Goal: Task Accomplishment & Management: Manage account settings

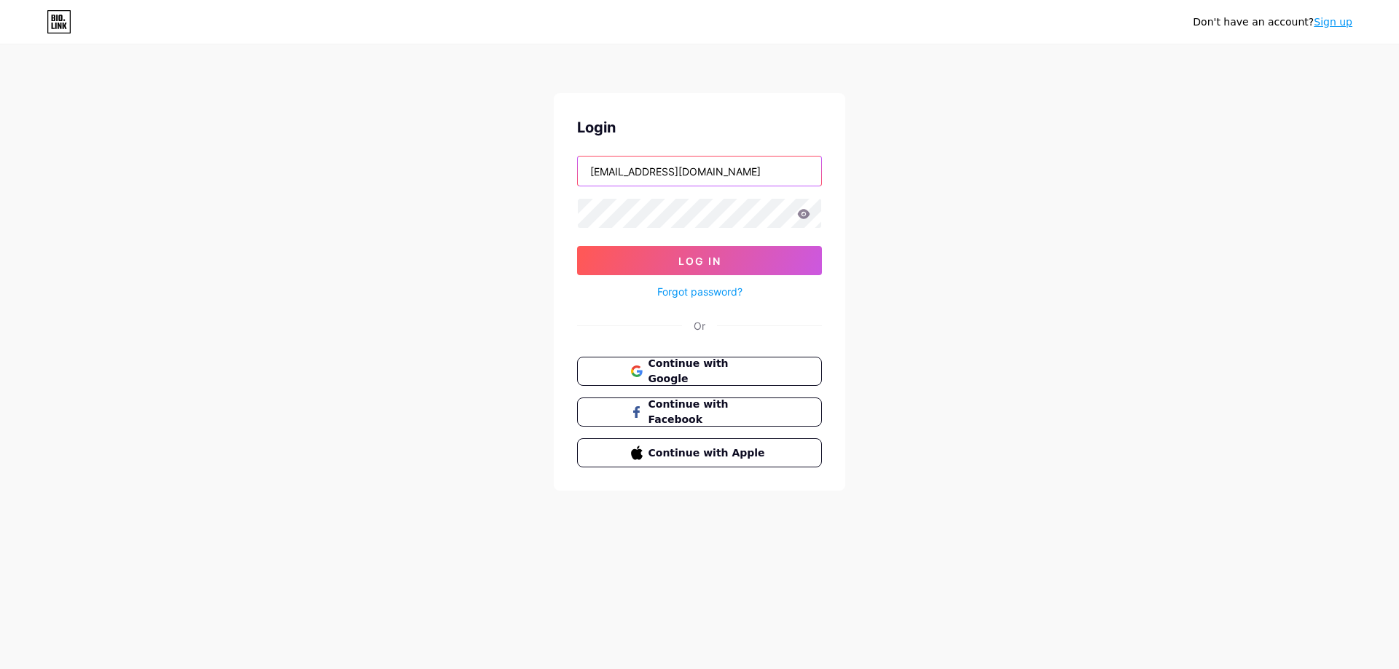
click at [734, 162] on input "[EMAIL_ADDRESS][DOMAIN_NAME]" at bounding box center [699, 171] width 243 height 29
type input "[EMAIL_ADDRESS][DOMAIN_NAME]"
click at [672, 262] on button "Log In" at bounding box center [699, 260] width 245 height 29
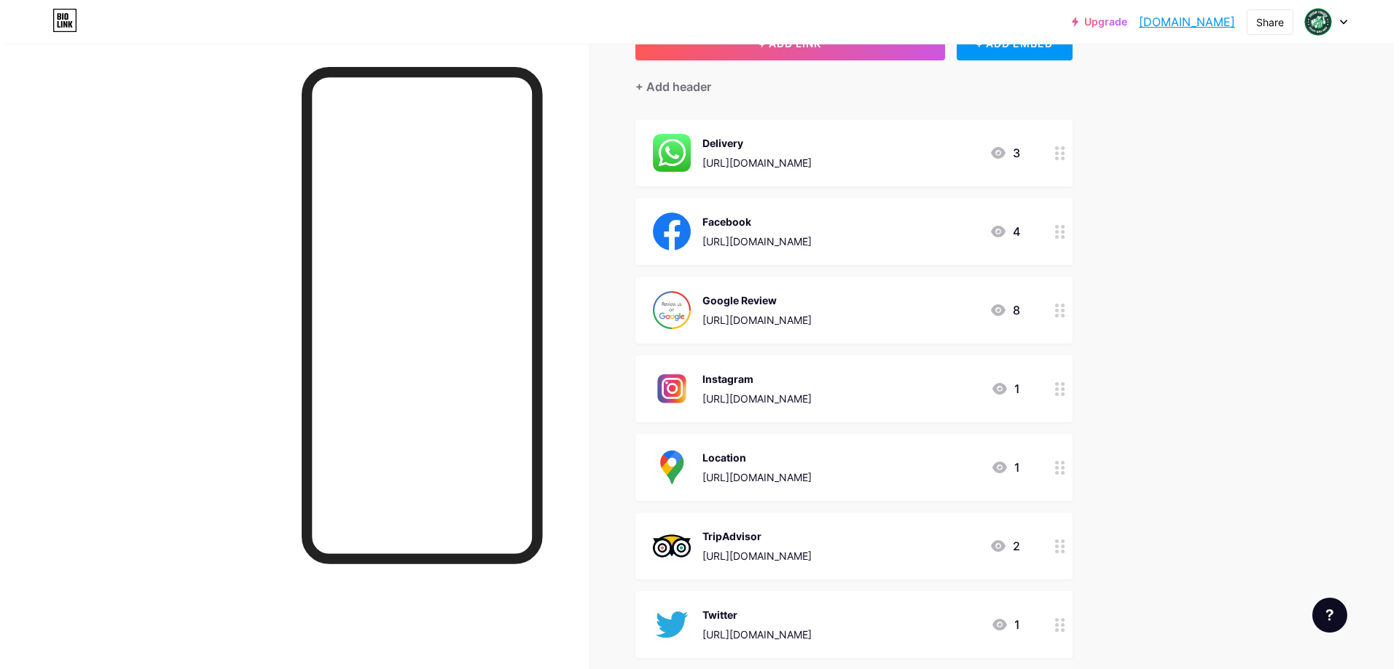
scroll to position [146, 0]
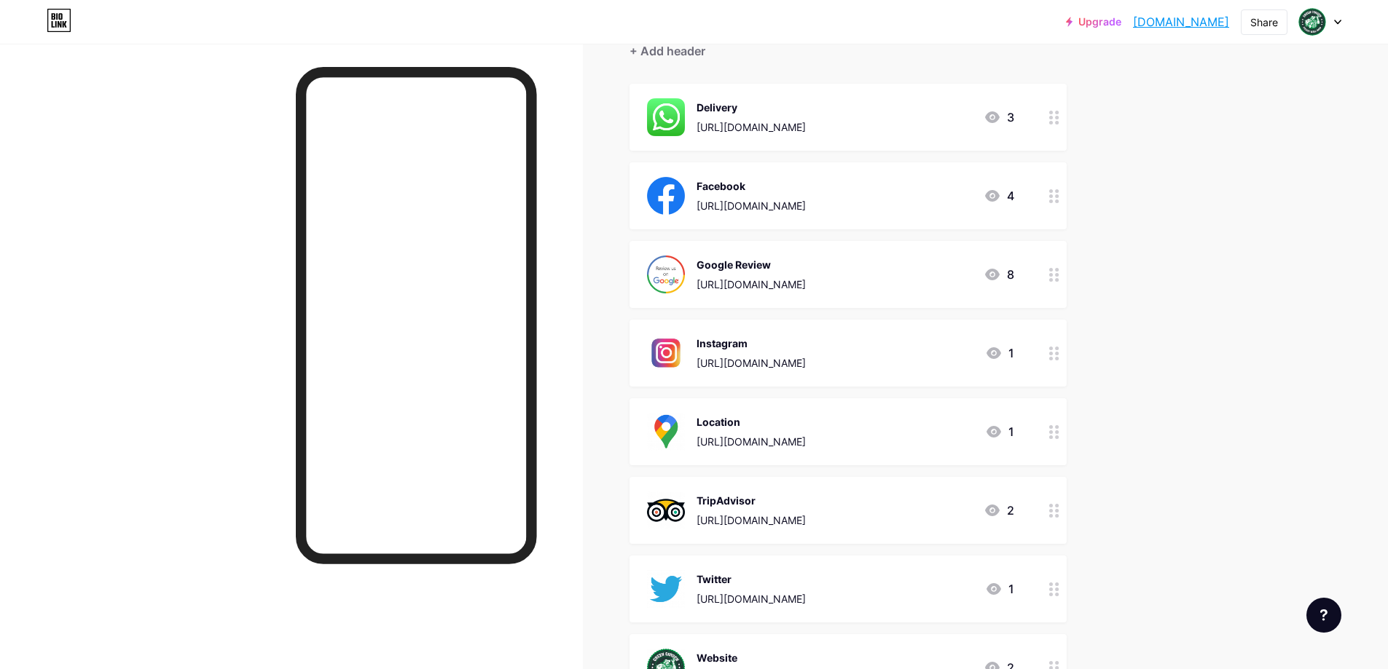
click at [1058, 201] on icon at bounding box center [1054, 196] width 10 height 14
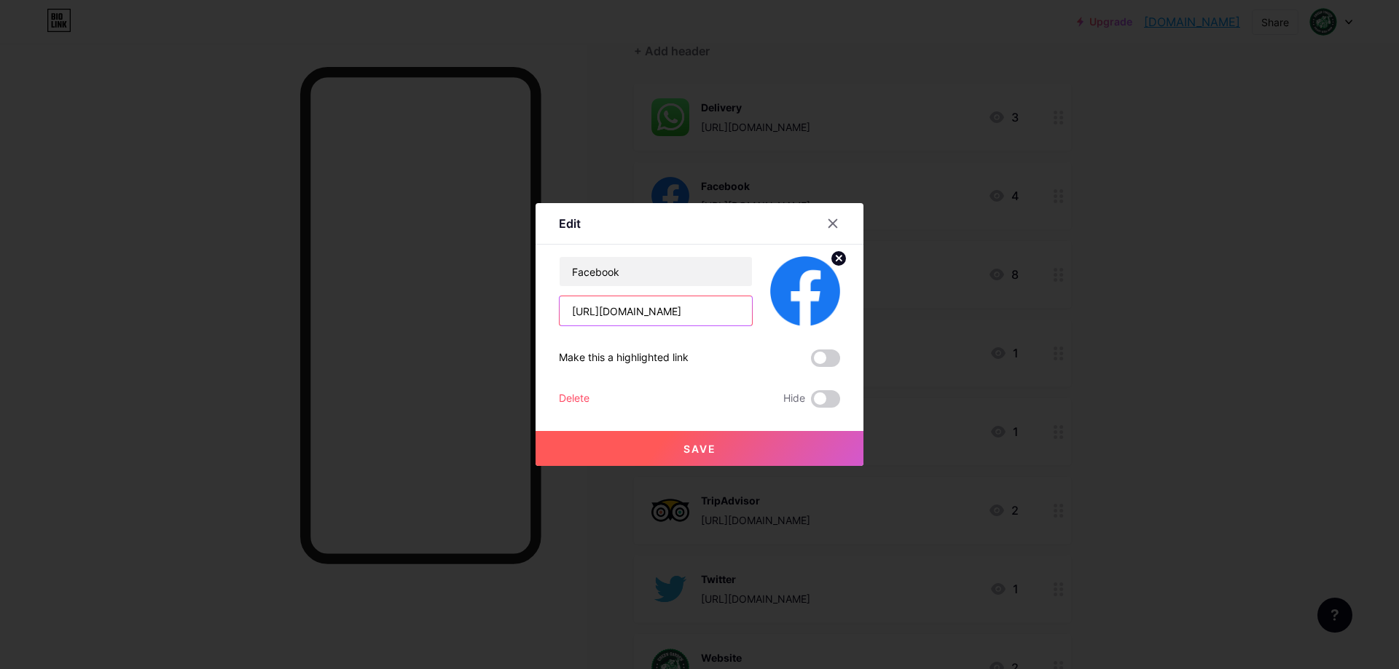
click at [691, 310] on input "[URL][DOMAIN_NAME]" at bounding box center [655, 310] width 192 height 29
click at [690, 310] on input "[URL][DOMAIN_NAME]" at bounding box center [655, 310] width 192 height 29
paste input "greengardenkatashop"
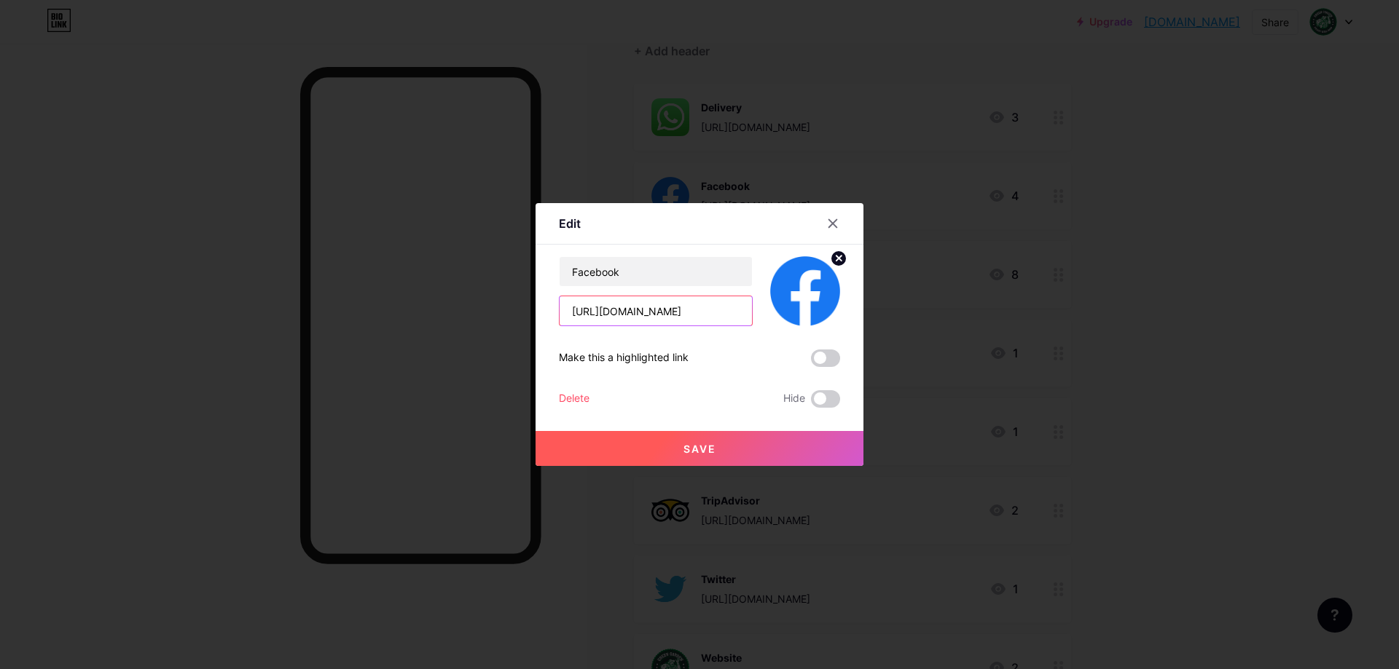
type input "[URL][DOMAIN_NAME]"
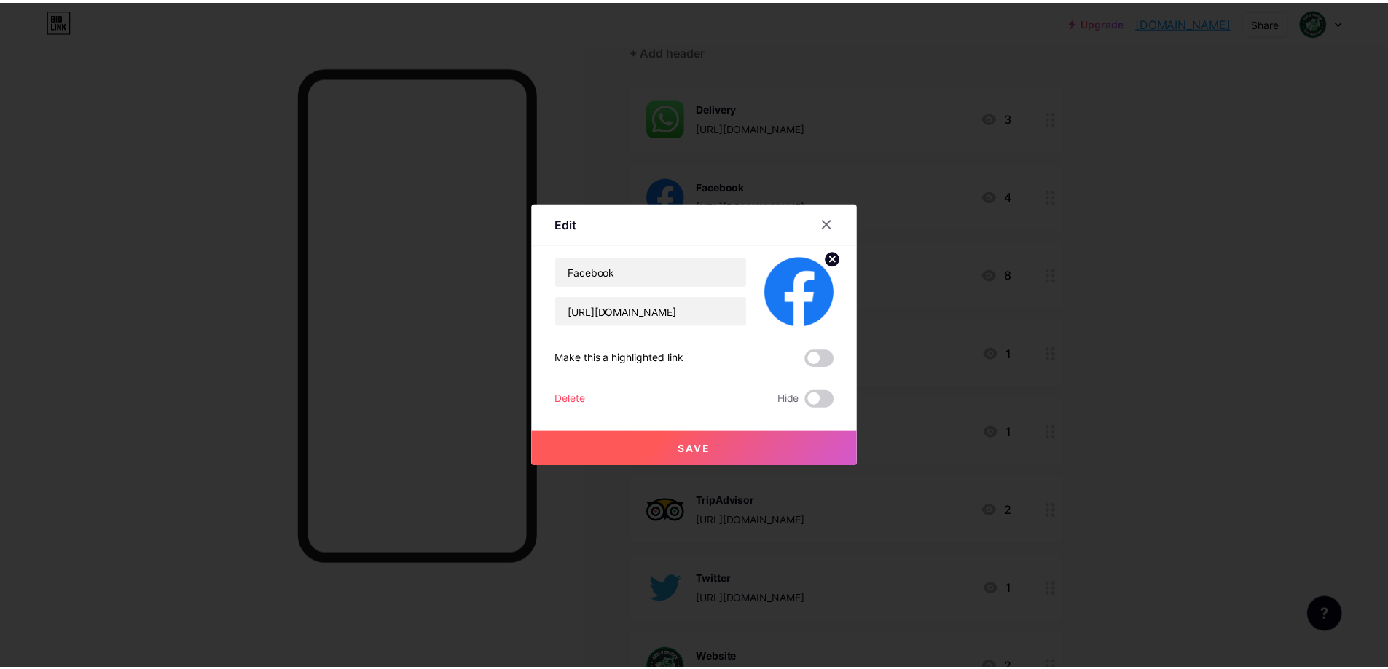
scroll to position [0, 0]
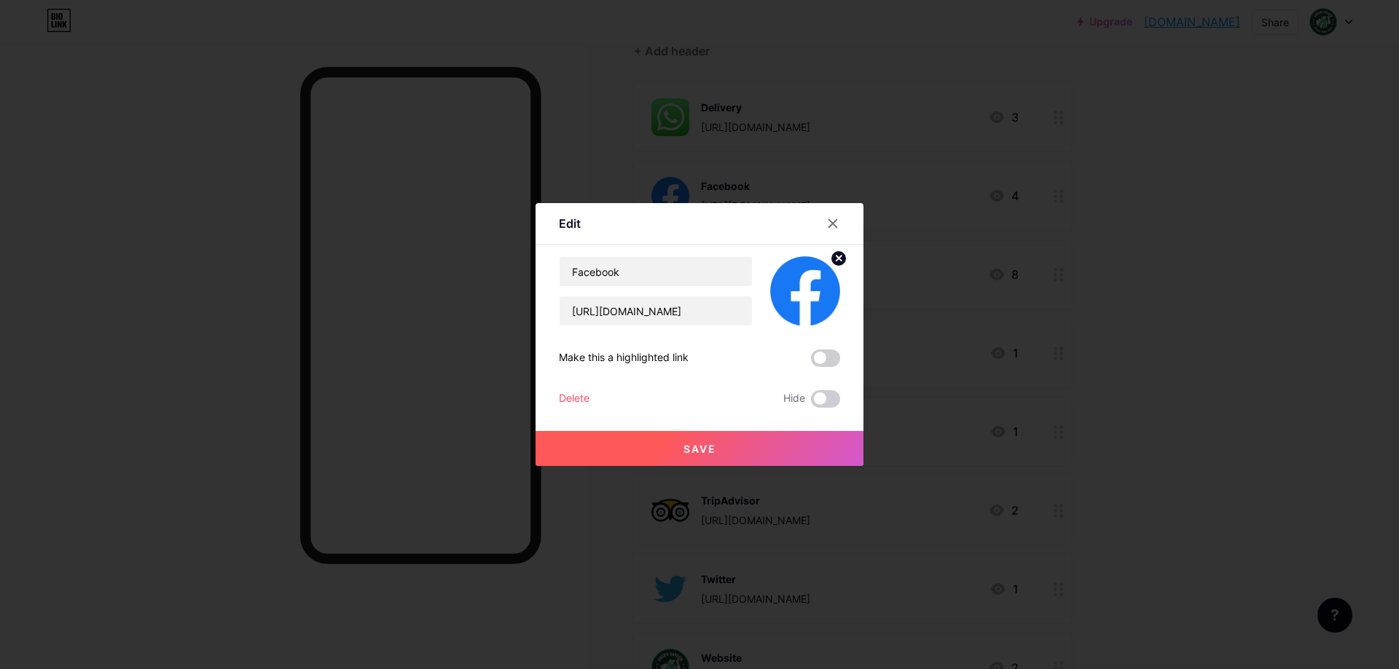
click at [706, 452] on span "Save" at bounding box center [699, 449] width 33 height 12
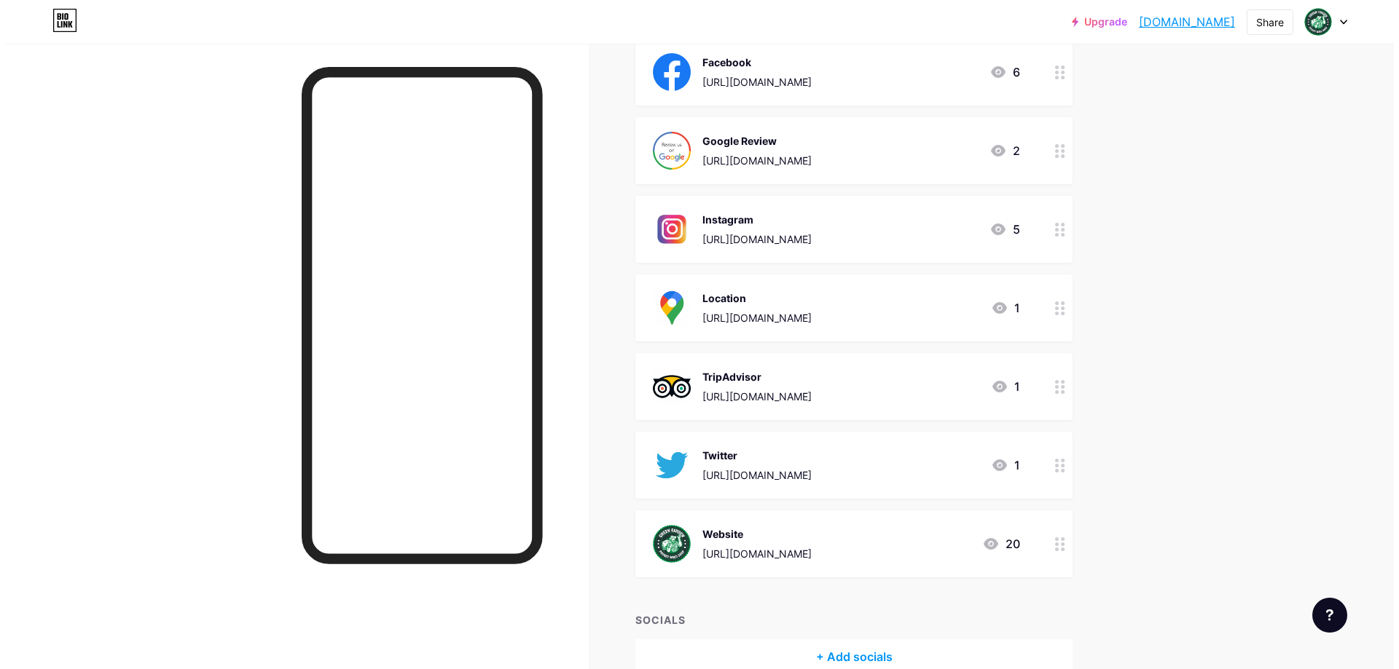
scroll to position [291, 0]
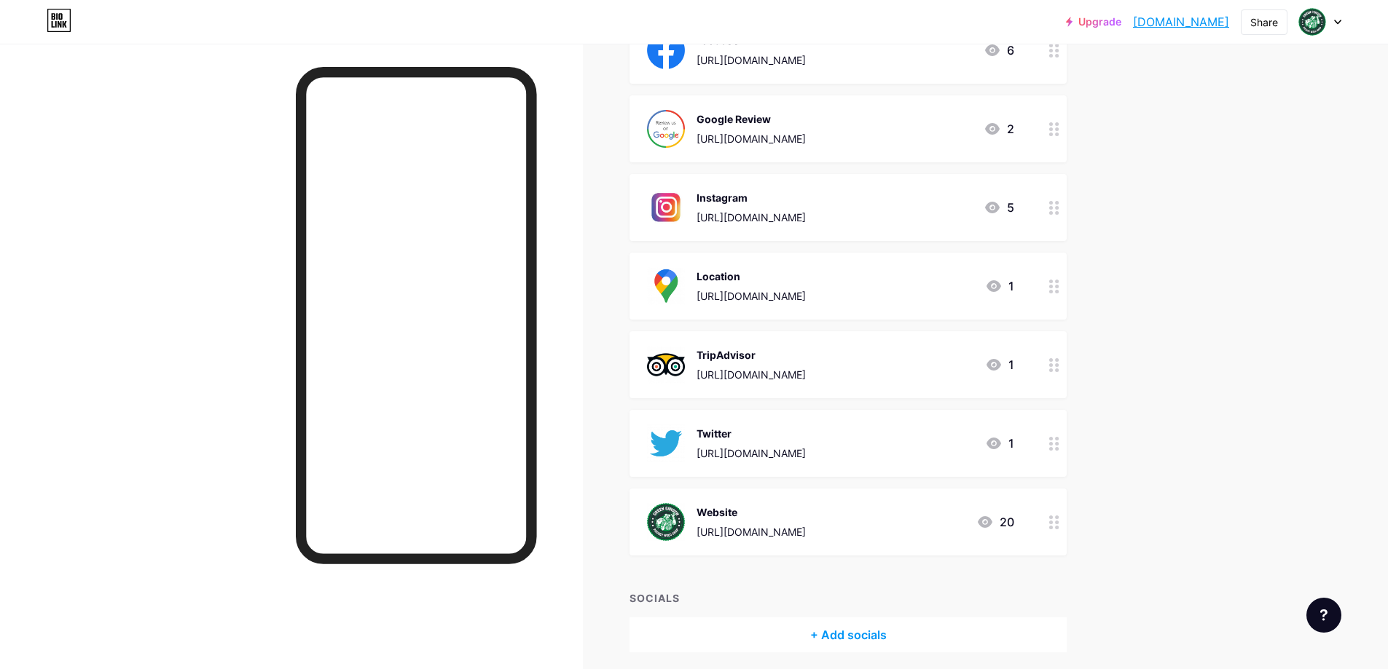
click at [806, 193] on div "Instagram" at bounding box center [750, 197] width 109 height 15
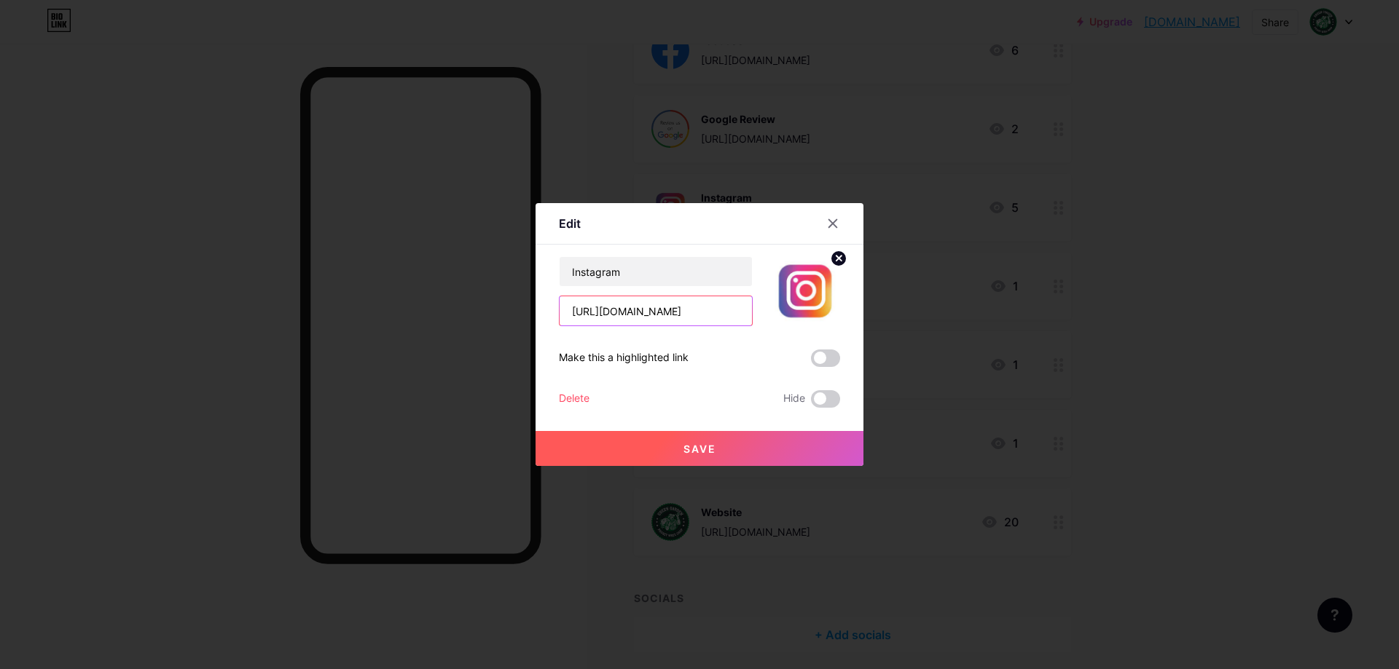
click at [666, 304] on input "[URL][DOMAIN_NAME]" at bounding box center [655, 310] width 192 height 29
click at [666, 305] on input "[URL][DOMAIN_NAME]" at bounding box center [655, 310] width 192 height 29
paste input ".kata"
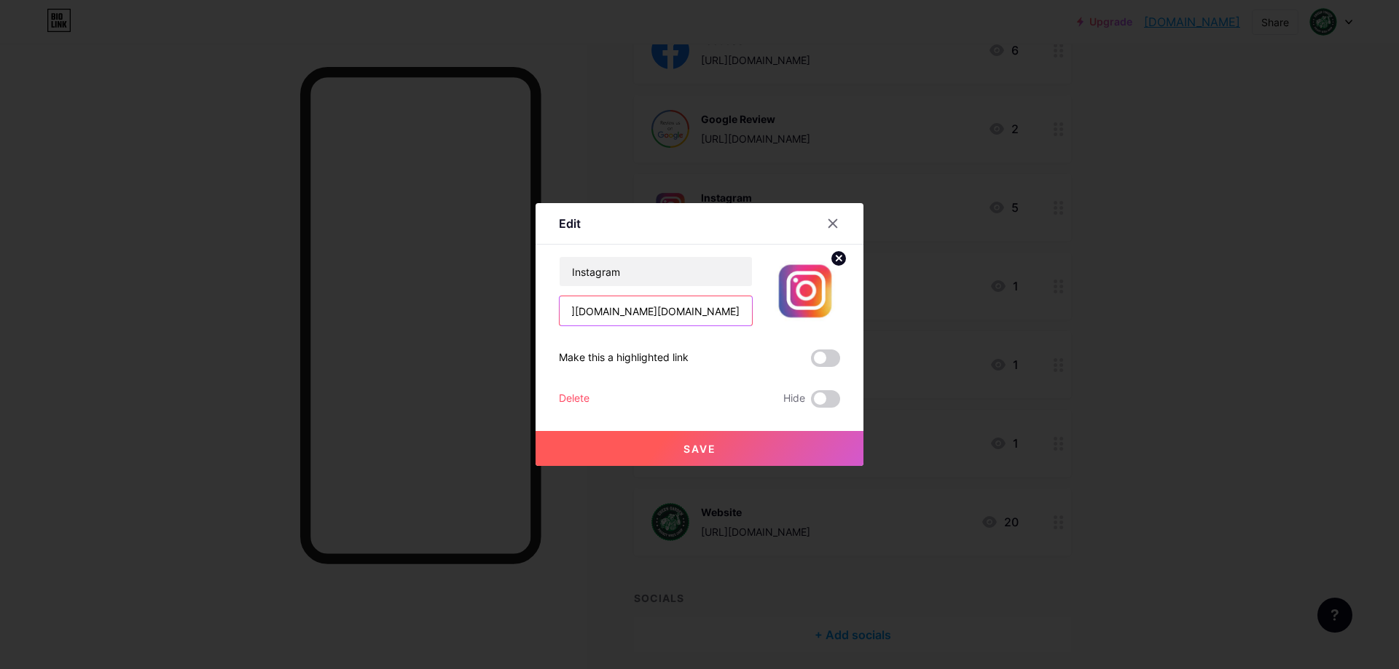
type input "[URL][DOMAIN_NAME][DOMAIN_NAME]"
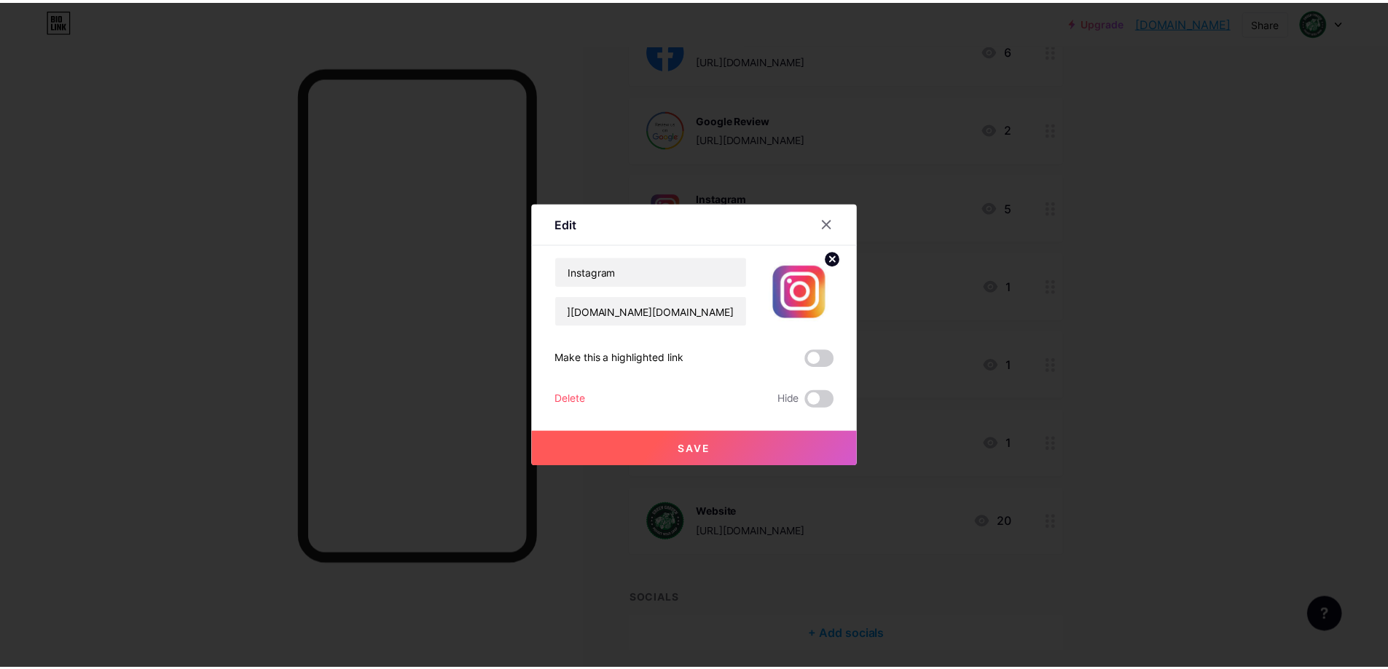
scroll to position [0, 0]
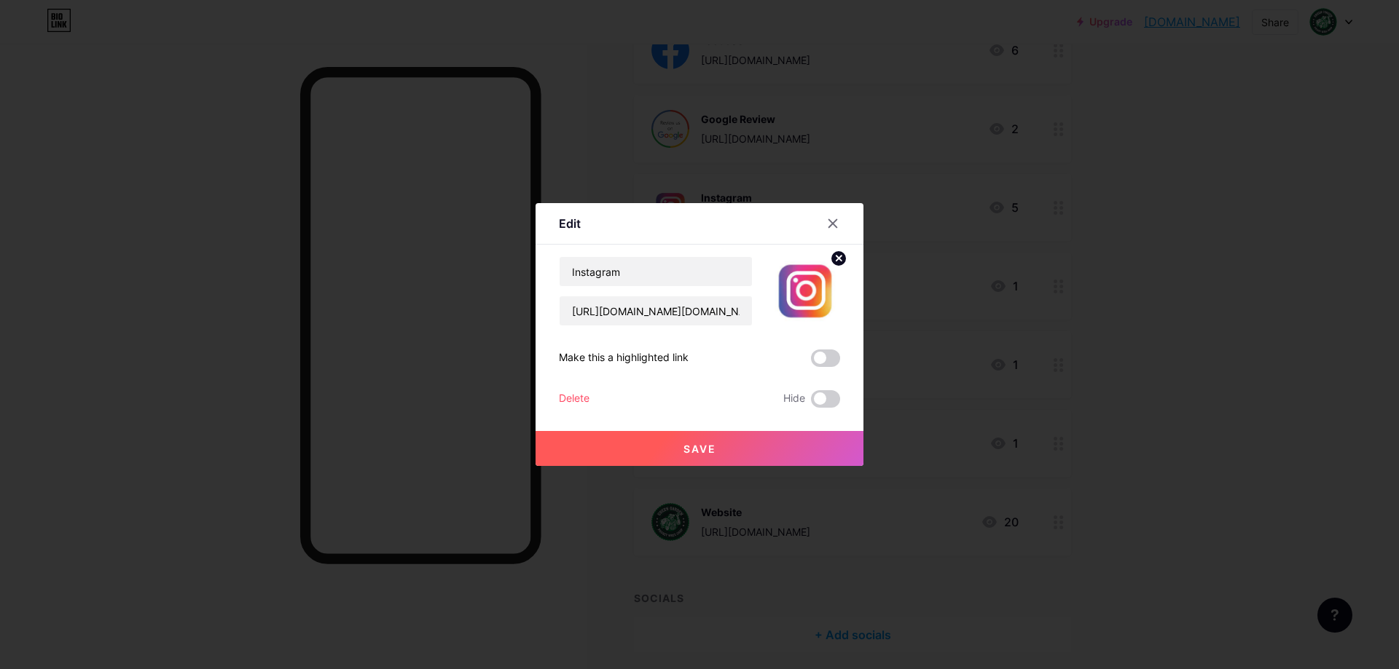
click at [705, 449] on span "Save" at bounding box center [699, 449] width 33 height 12
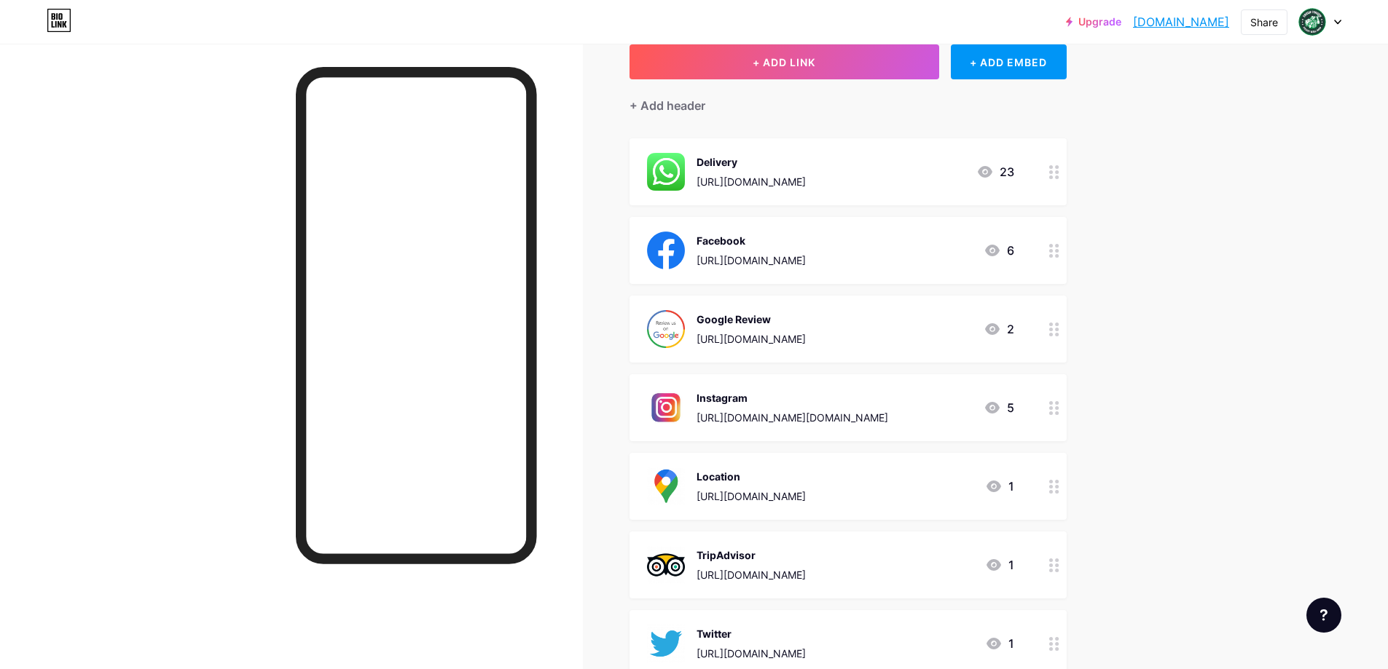
scroll to position [347, 0]
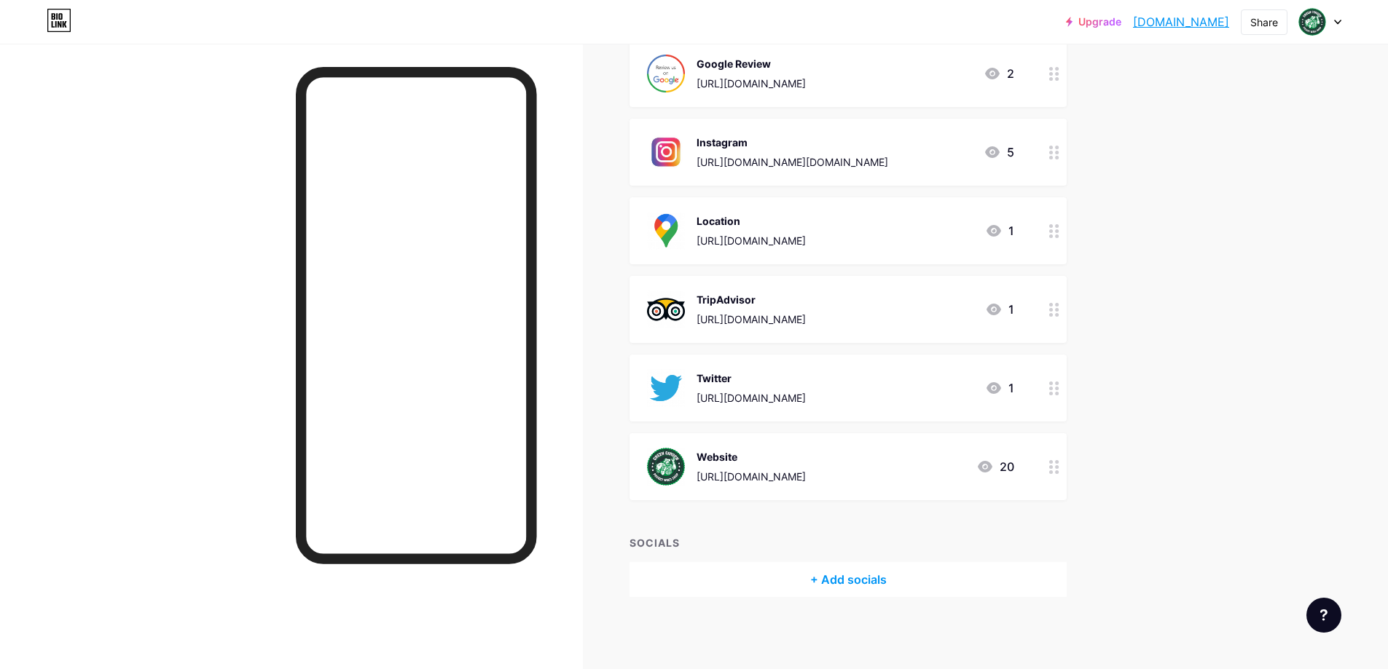
click at [1053, 468] on circle at bounding box center [1051, 467] width 4 height 4
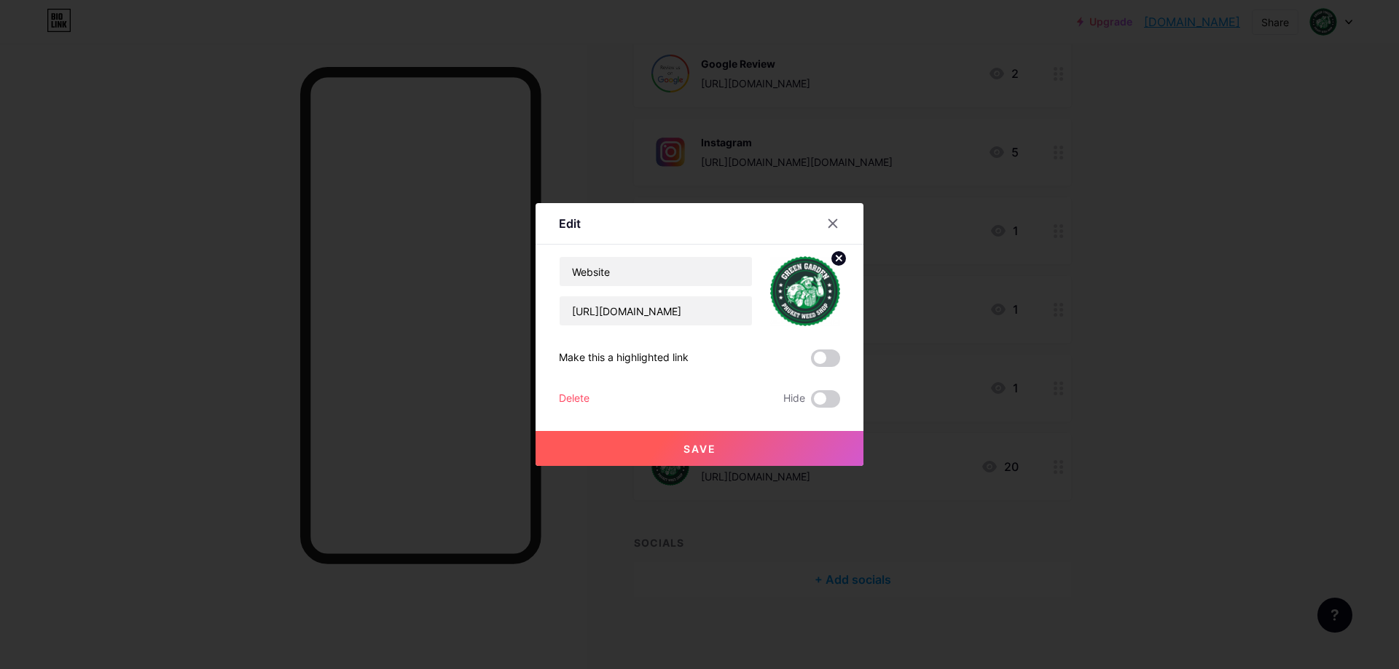
click at [570, 399] on div "Delete" at bounding box center [574, 398] width 31 height 17
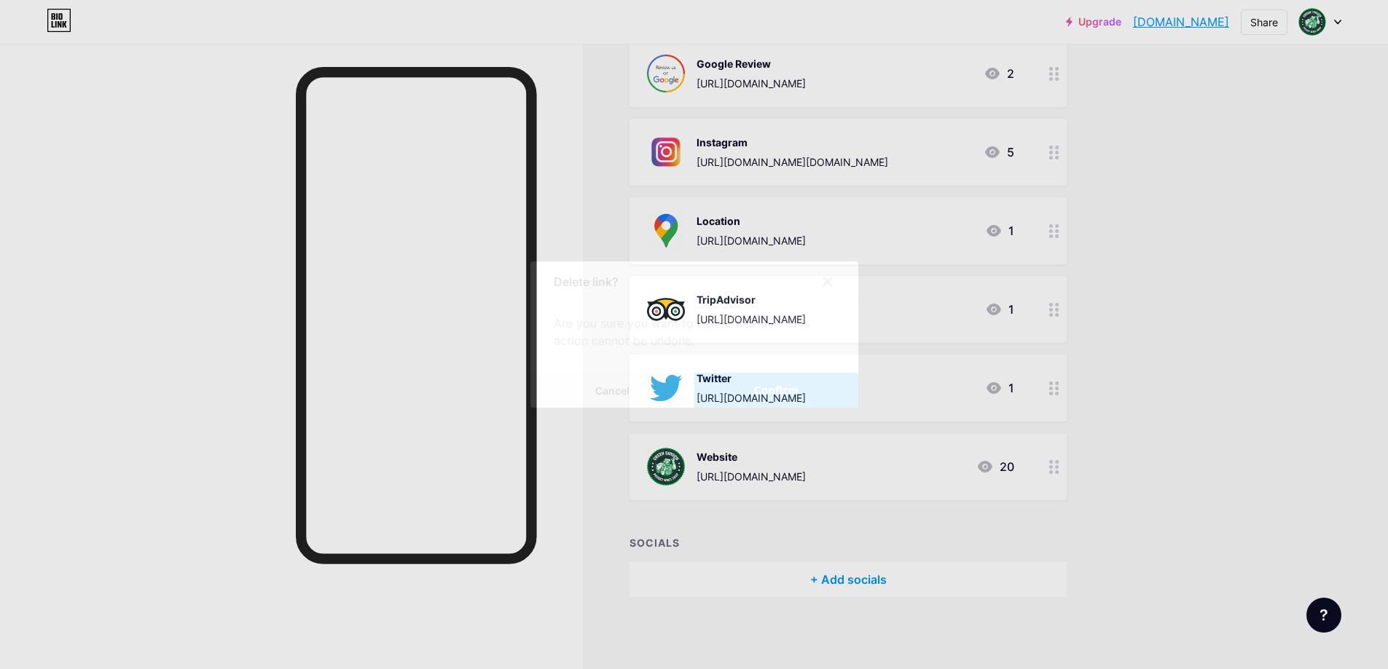
drag, startPoint x: 785, startPoint y: 389, endPoint x: 876, endPoint y: 388, distance: 91.1
click at [789, 389] on span "Confirm" at bounding box center [775, 390] width 45 height 15
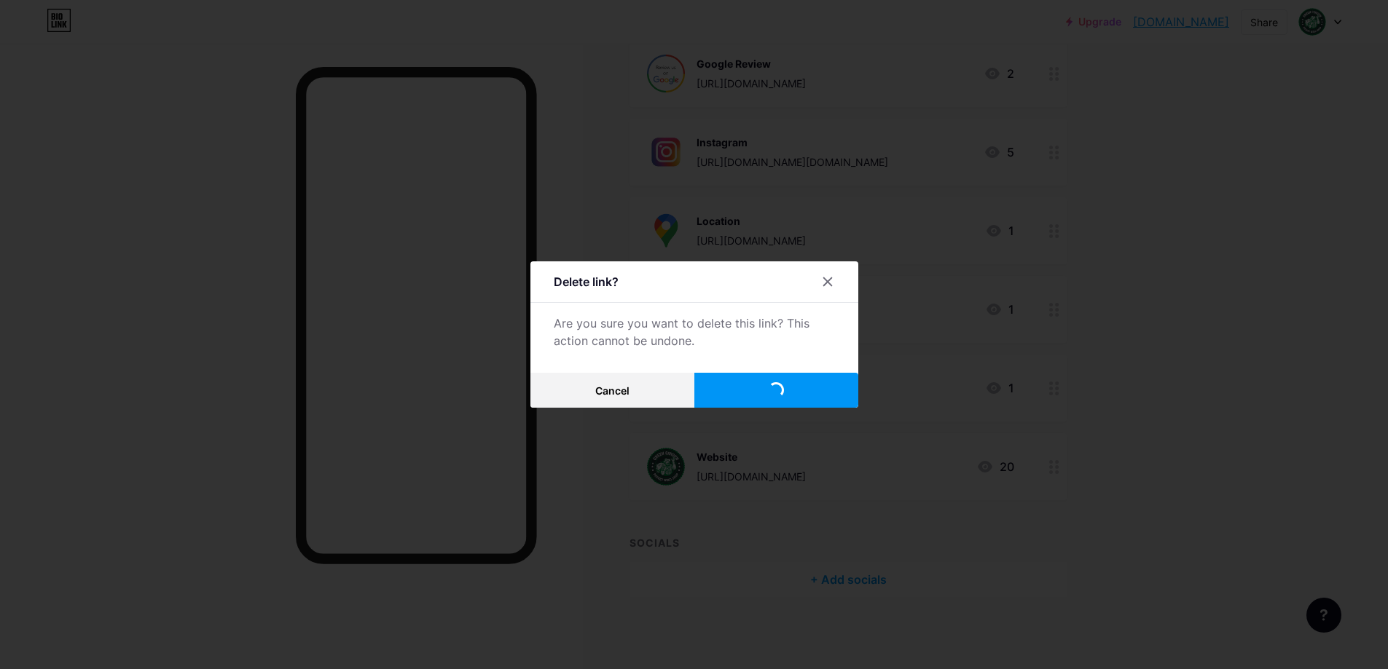
scroll to position [268, 0]
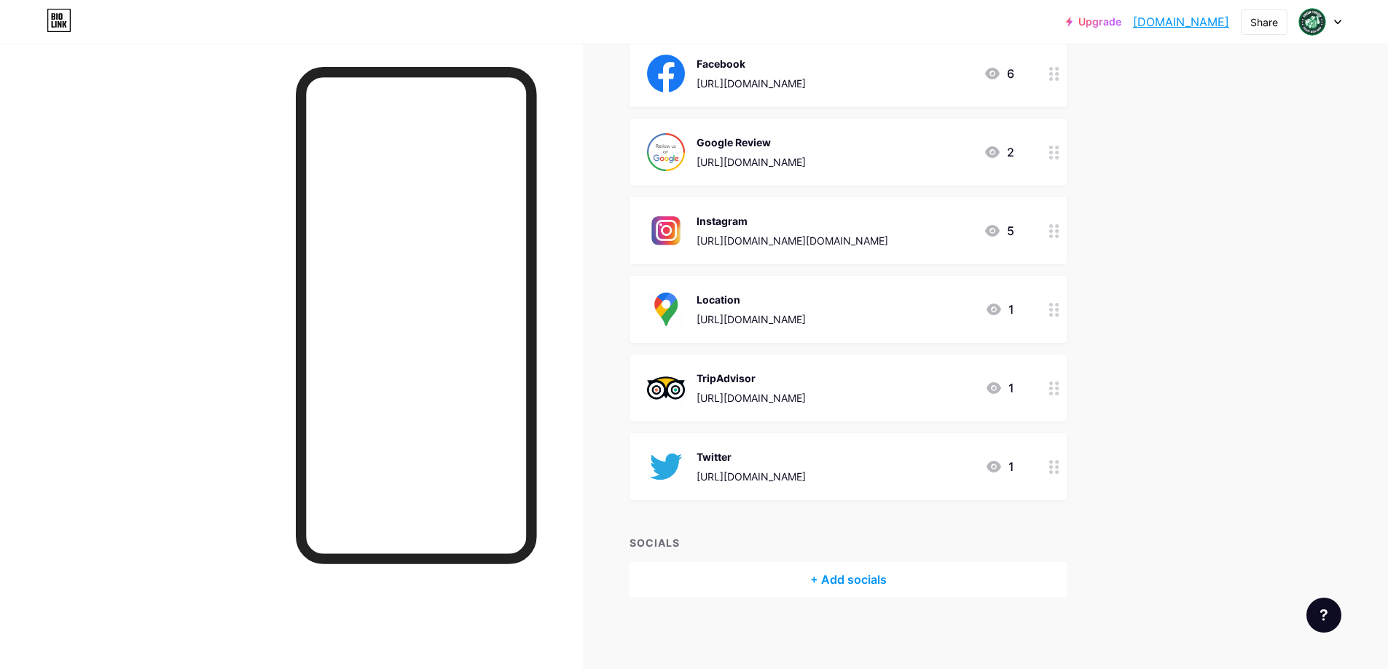
click at [1209, 323] on div "Upgrade greengarden8310... [DOMAIN_NAME] Share Switch accounts Green Garden Kat…" at bounding box center [694, 201] width 1388 height 938
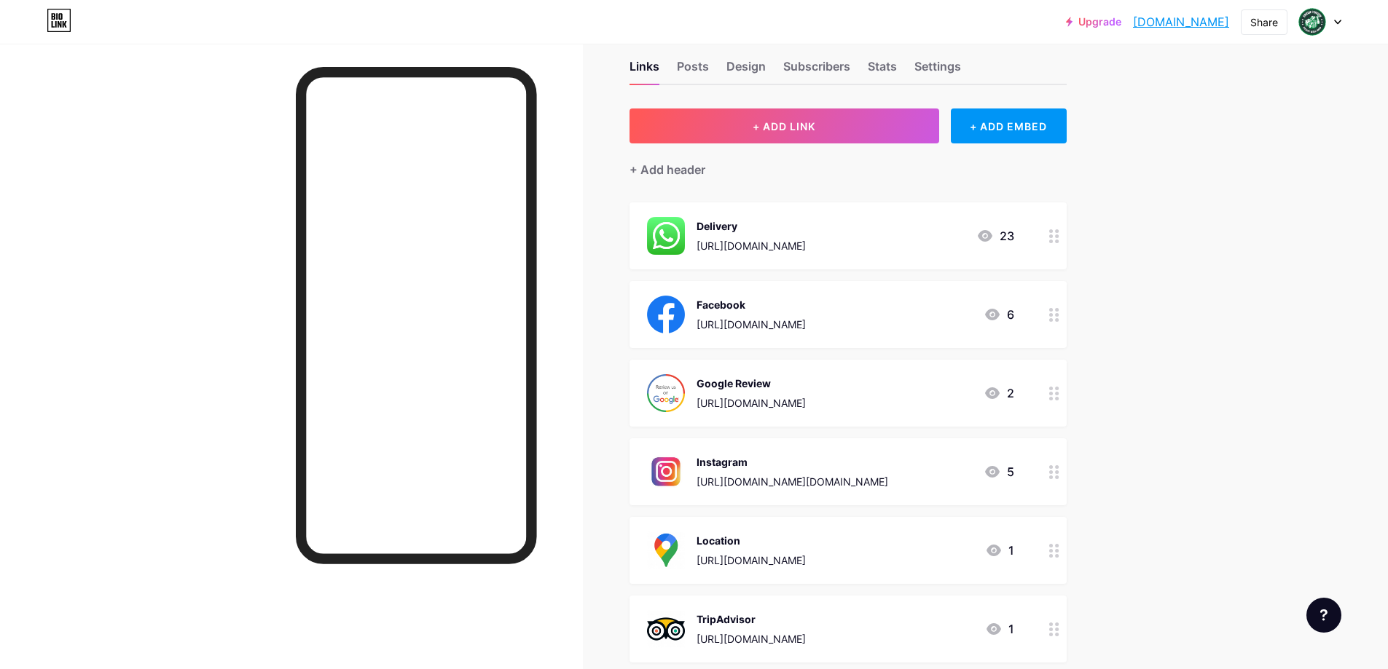
scroll to position [0, 0]
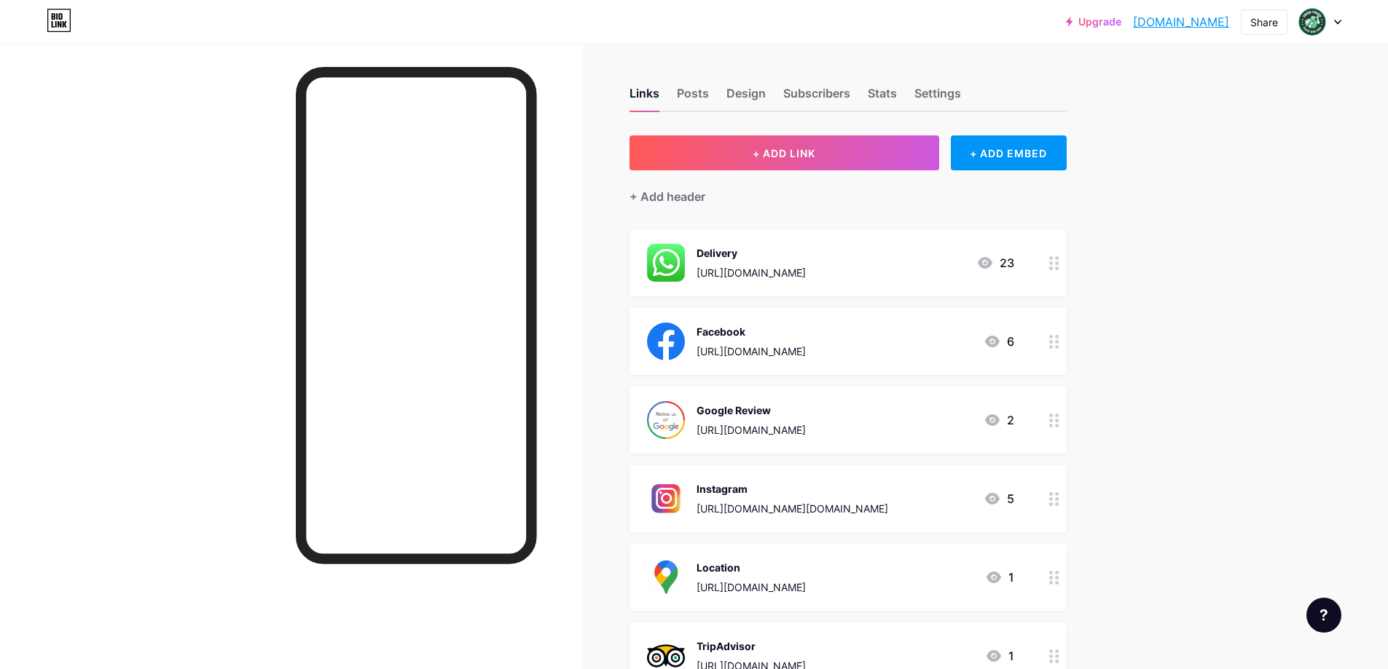
click at [1133, 24] on link "[DOMAIN_NAME]" at bounding box center [1181, 21] width 96 height 17
